Goal: Information Seeking & Learning: Understand process/instructions

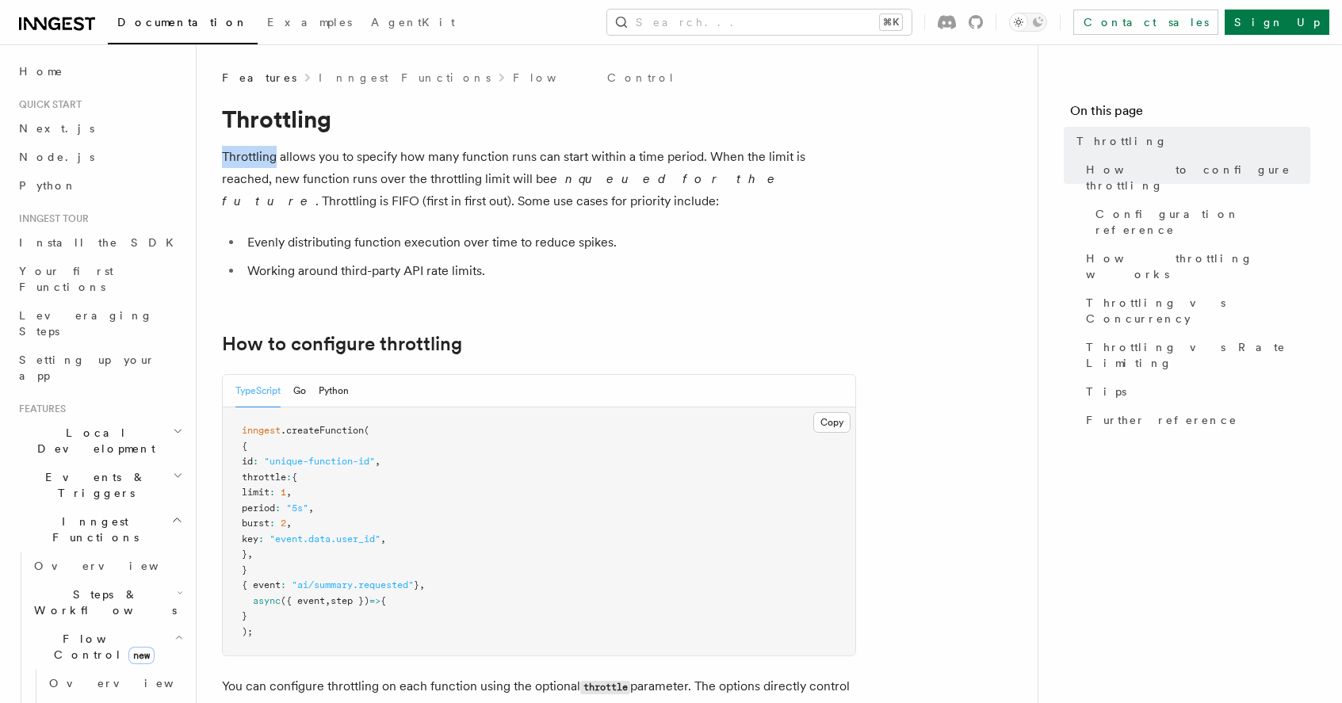
drag, startPoint x: 224, startPoint y: 159, endPoint x: 275, endPoint y: 154, distance: 51.0
click at [275, 154] on p "Throttling allows you to specify how many function runs can start within a time…" at bounding box center [539, 179] width 634 height 67
click at [278, 154] on p "Throttling allows you to specify how many function runs can start within a time…" at bounding box center [539, 179] width 634 height 67
click at [281, 157] on p "Throttling allows you to specify how many function runs can start within a time…" at bounding box center [539, 179] width 634 height 67
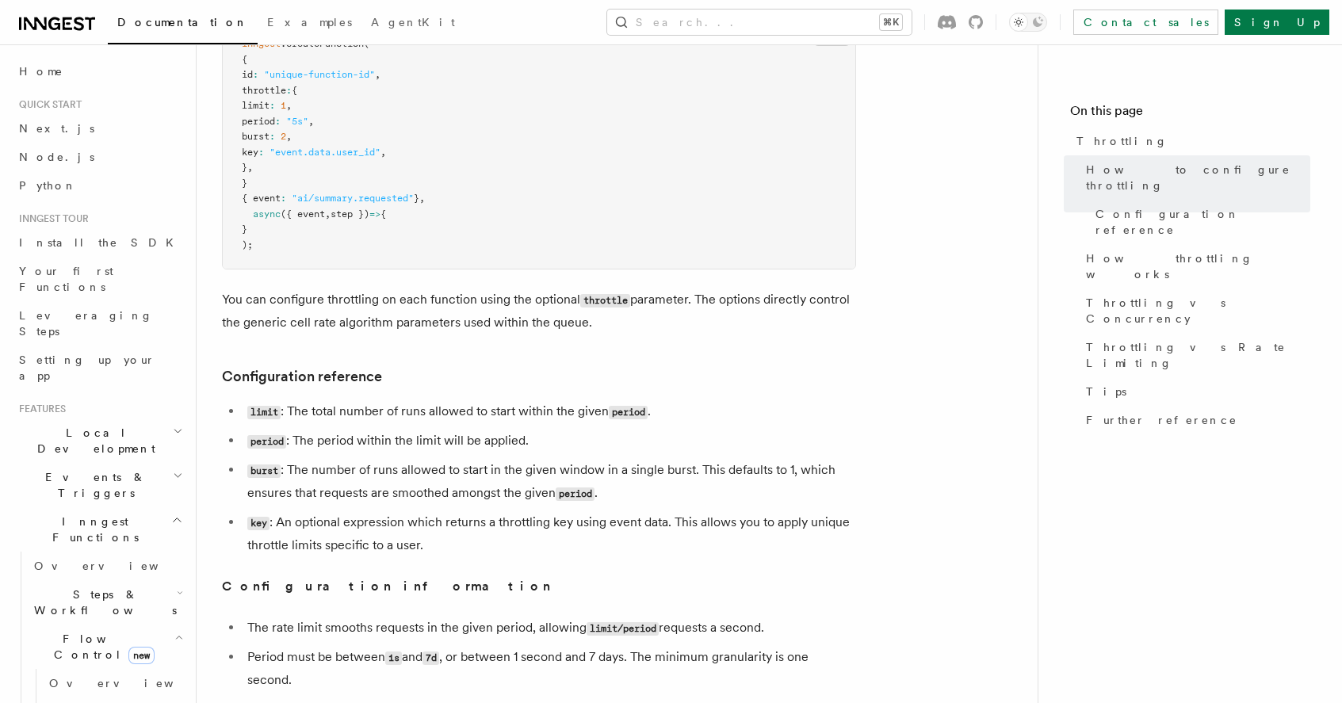
scroll to position [434, 0]
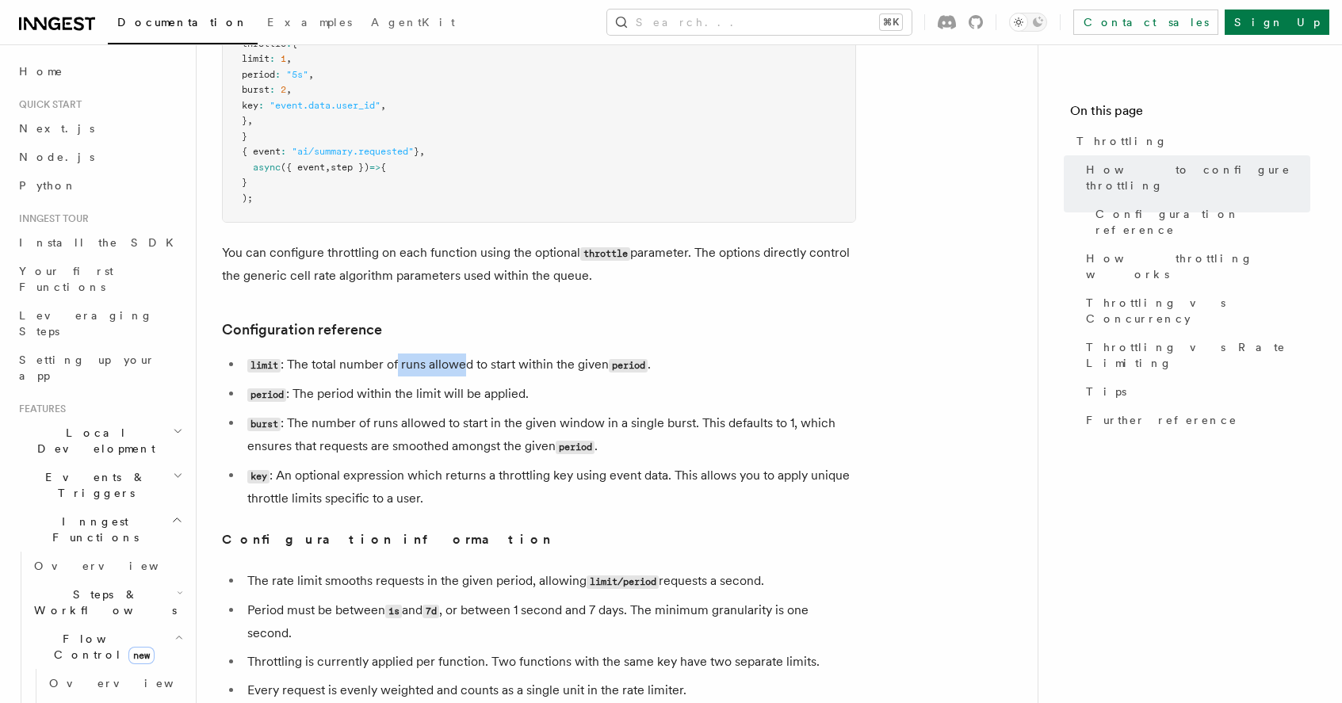
drag, startPoint x: 399, startPoint y: 365, endPoint x: 468, endPoint y: 361, distance: 69.1
click at [468, 361] on li "limit : The total number of runs allowed to start within the given period ." at bounding box center [550, 365] width 614 height 23
click at [557, 362] on li "limit : The total number of runs allowed to start within the given period ." at bounding box center [550, 365] width 614 height 23
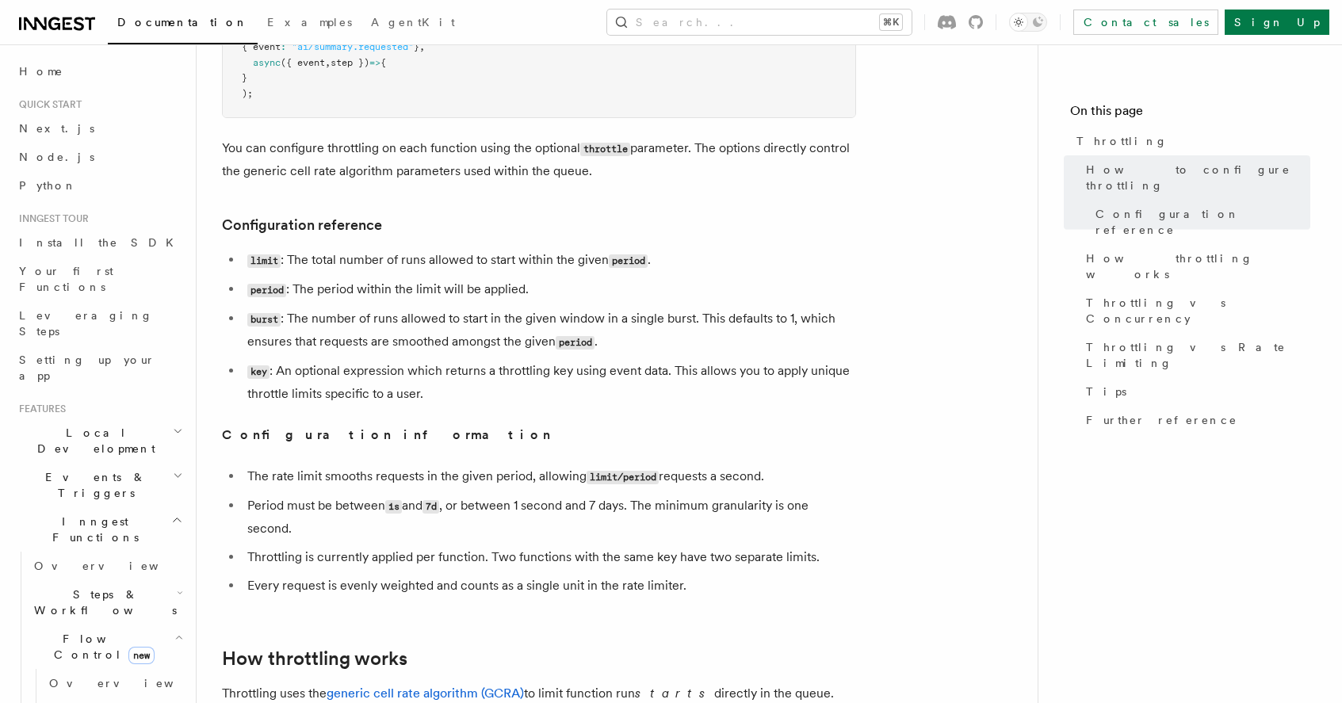
scroll to position [539, 0]
drag, startPoint x: 350, startPoint y: 379, endPoint x: 402, endPoint y: 373, distance: 51.8
click at [401, 373] on li "key : An optional expression which returns a throttling key using event data. T…" at bounding box center [550, 381] width 614 height 45
click at [465, 365] on li "key : An optional expression which returns a throttling key using event data. T…" at bounding box center [550, 381] width 614 height 45
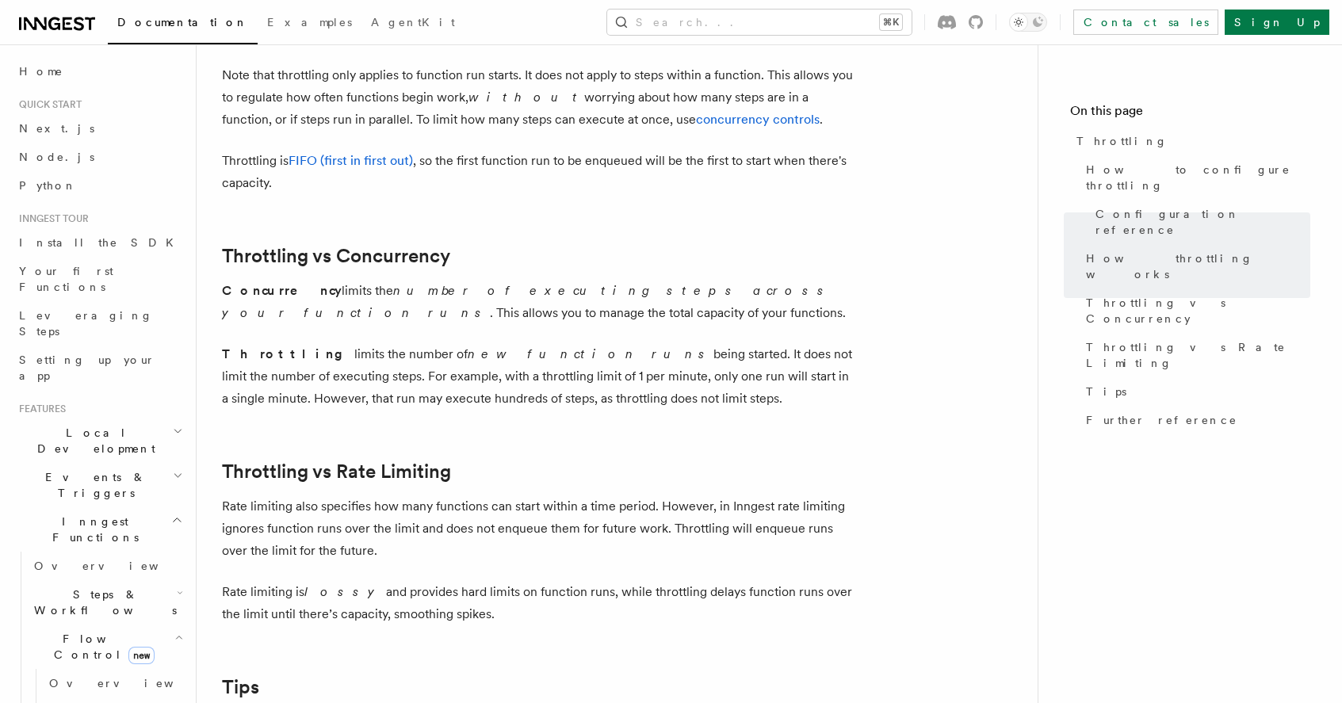
scroll to position [1314, 0]
